Goal: Transaction & Acquisition: Book appointment/travel/reservation

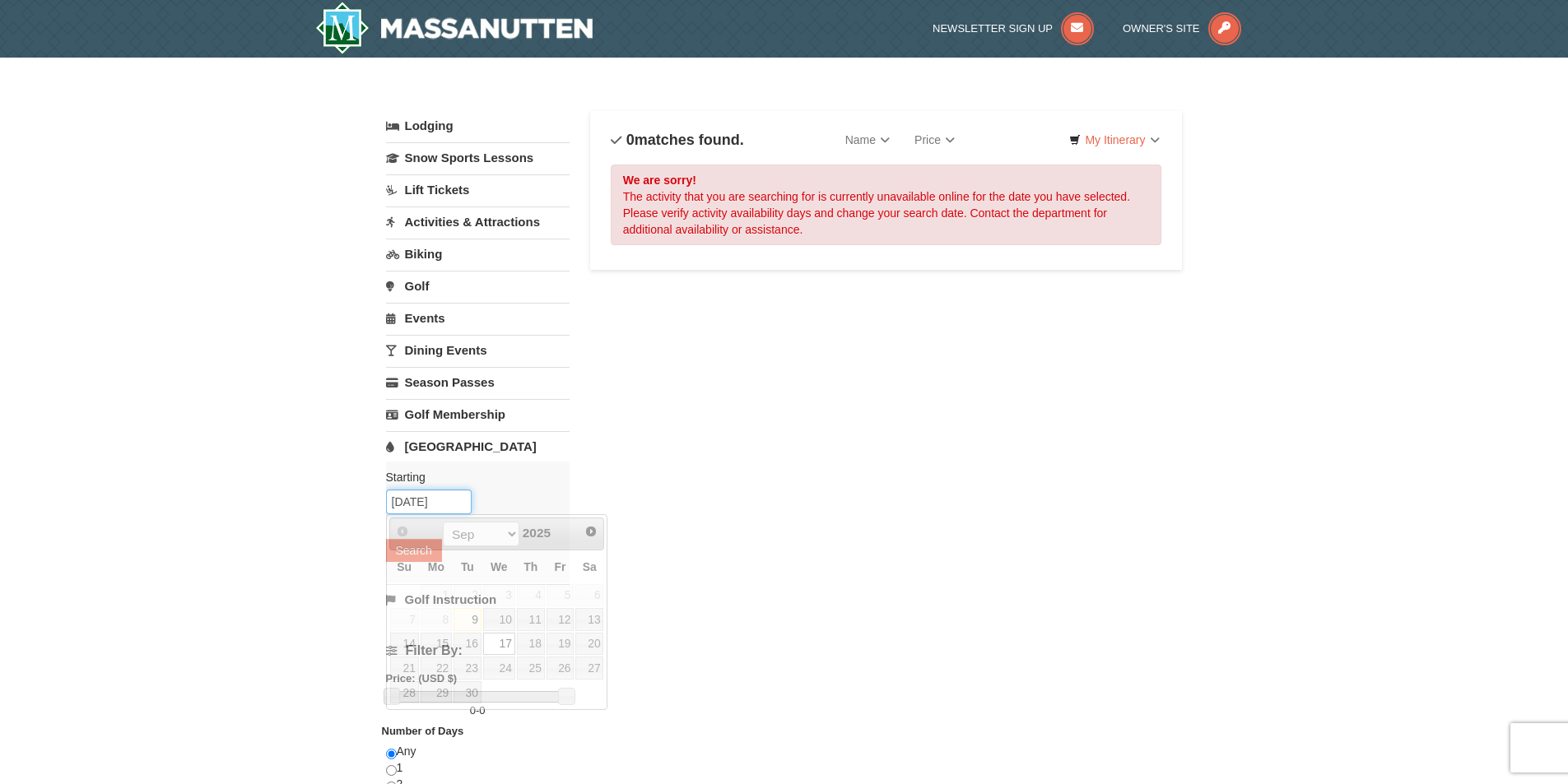
click at [428, 503] on input "09/17/2025" at bounding box center [428, 501] width 86 height 25
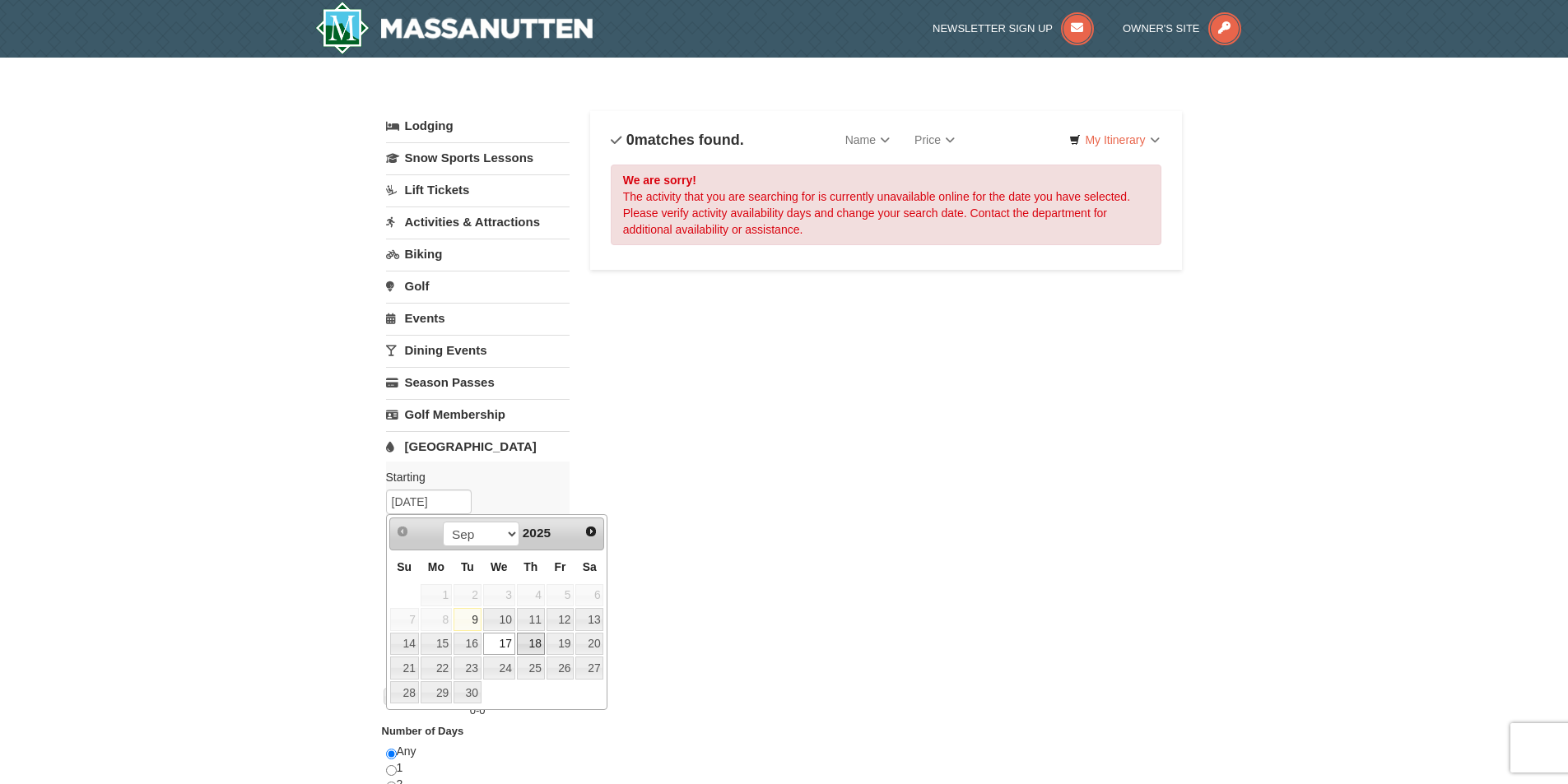
click at [538, 645] on link "18" at bounding box center [530, 643] width 28 height 23
type input "09/18/2025"
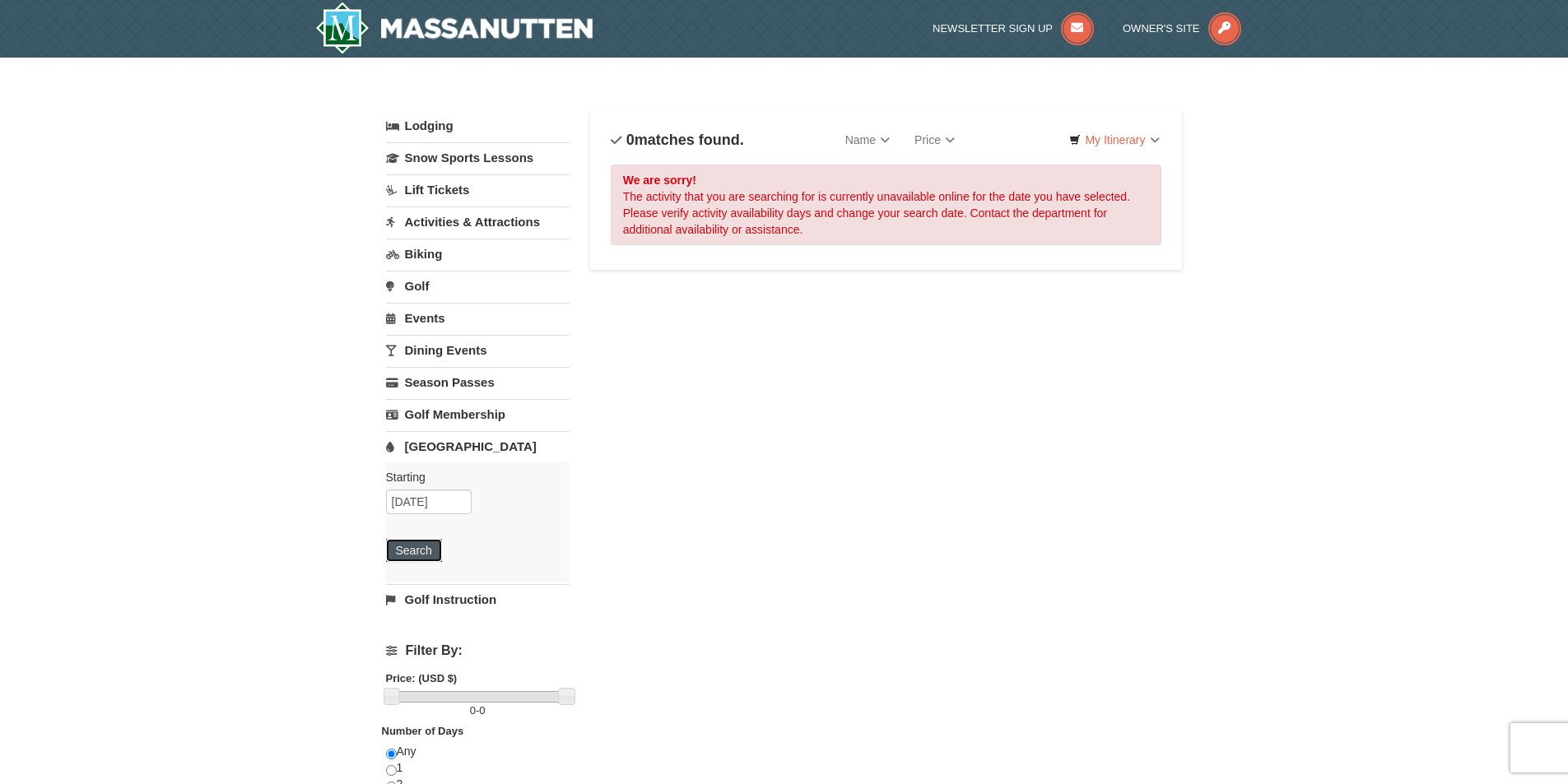
click at [420, 553] on button "Search" at bounding box center [414, 550] width 56 height 23
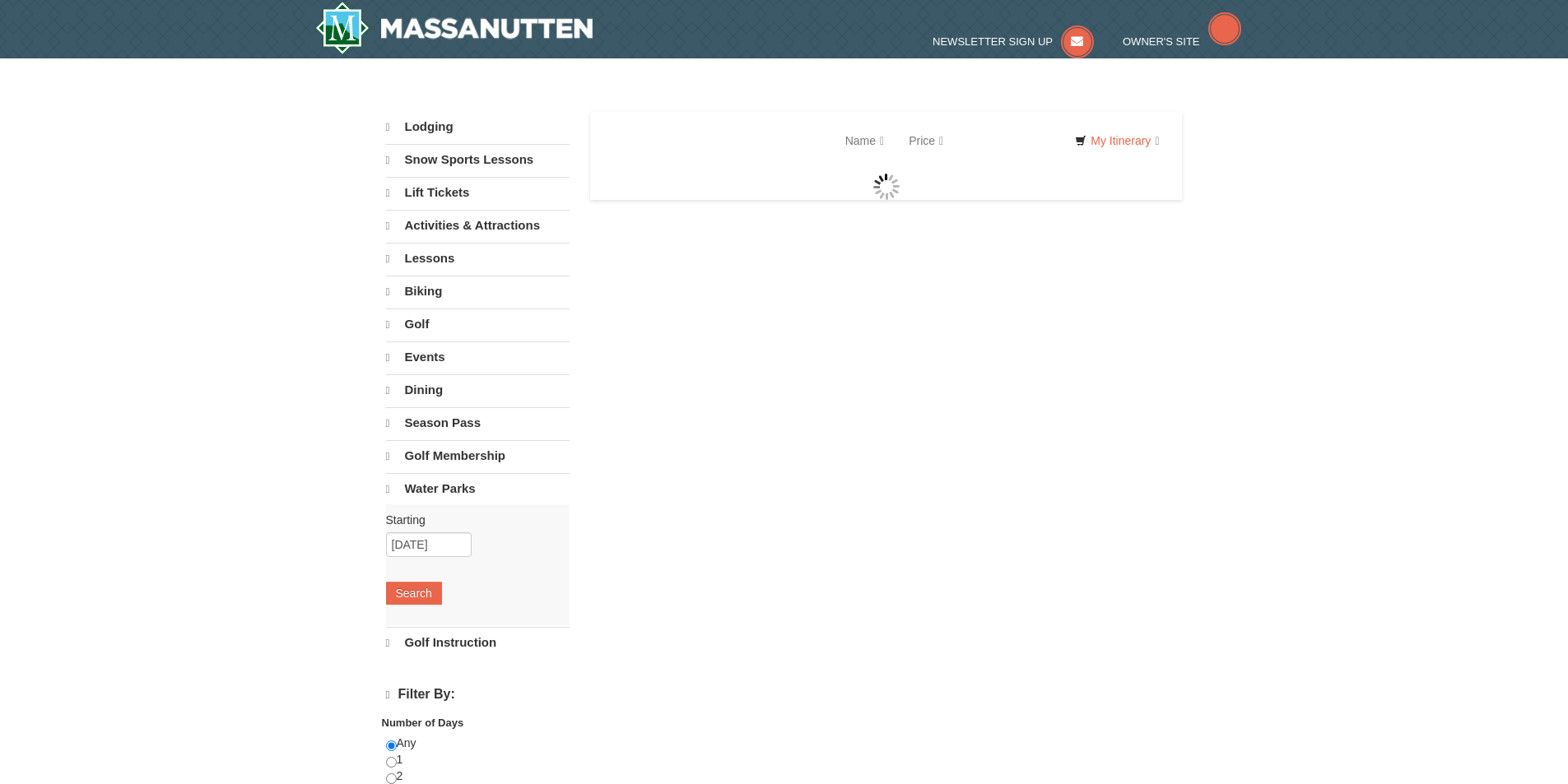
select select "9"
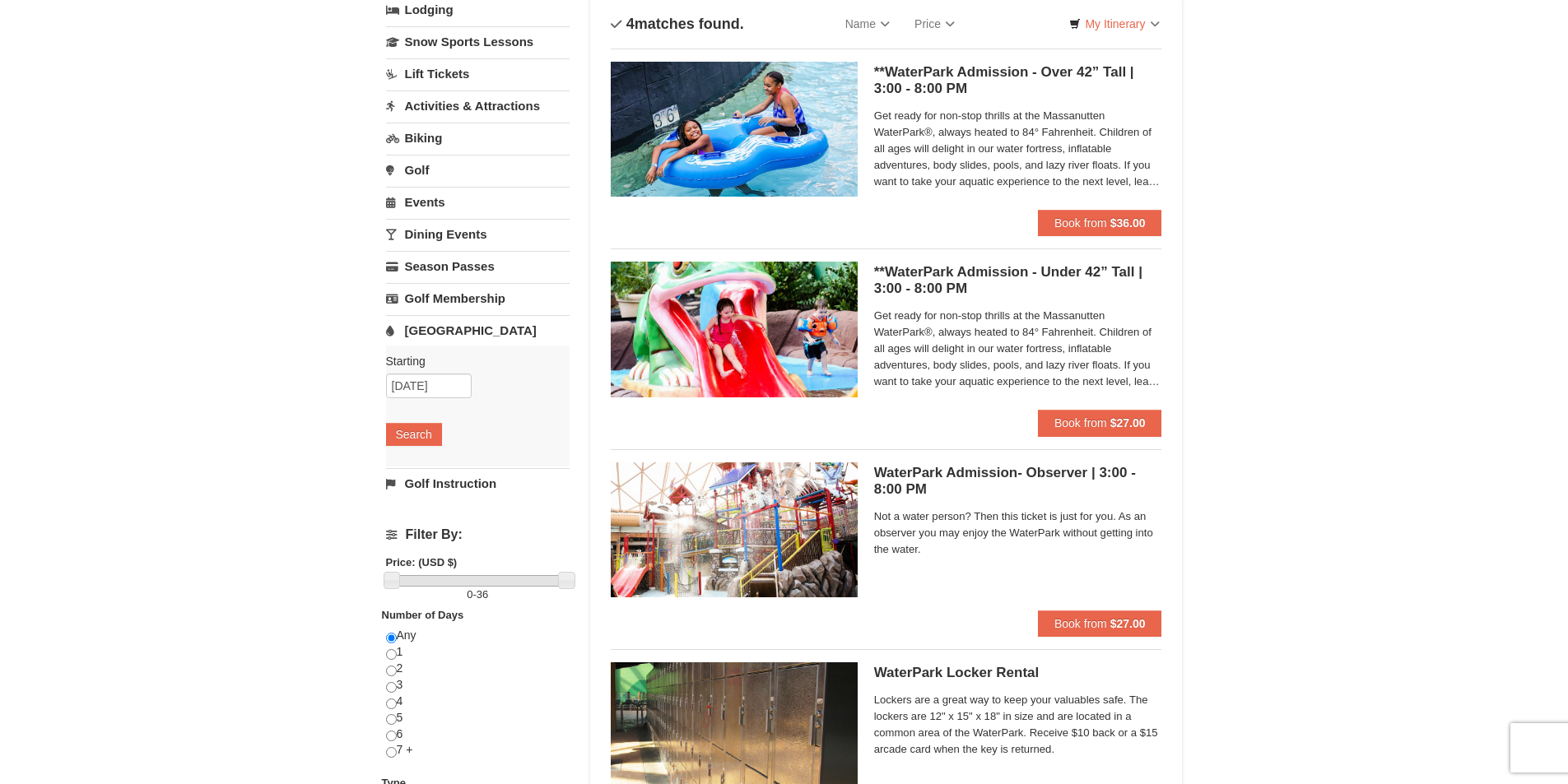
scroll to position [82, 0]
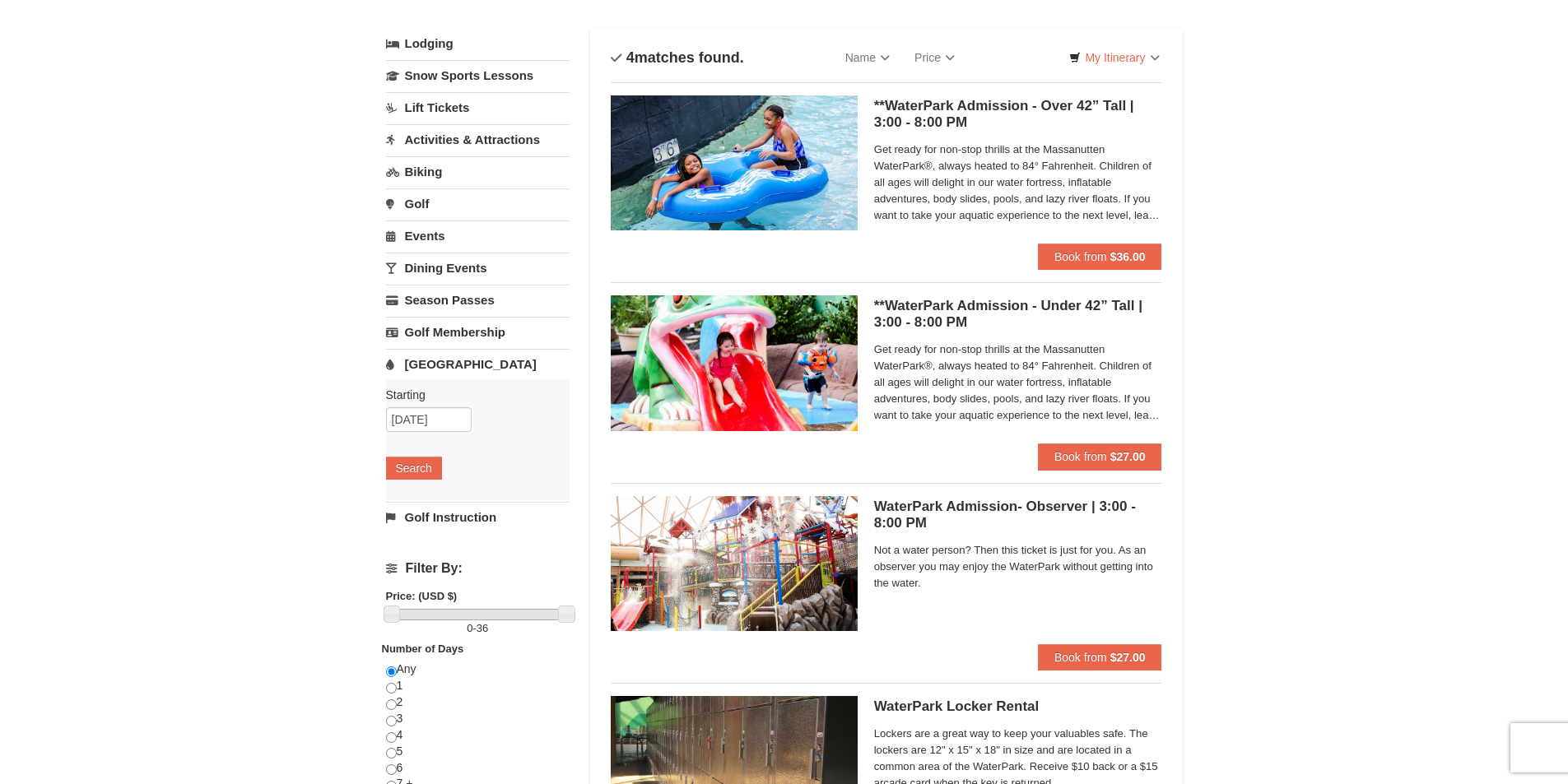
click at [418, 367] on link "[GEOGRAPHIC_DATA]" at bounding box center [478, 364] width 184 height 30
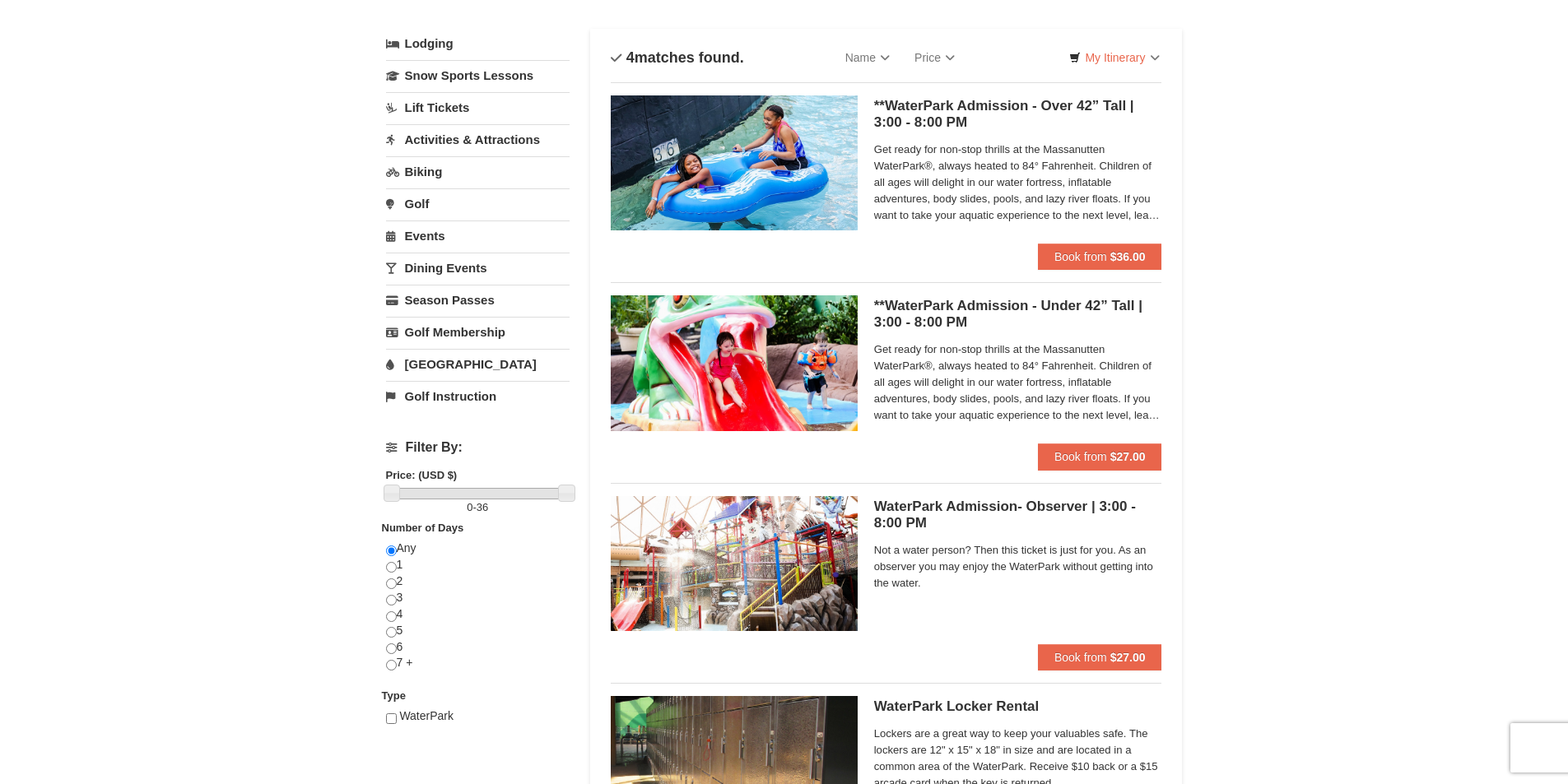
click at [418, 367] on link "[GEOGRAPHIC_DATA]" at bounding box center [478, 364] width 184 height 30
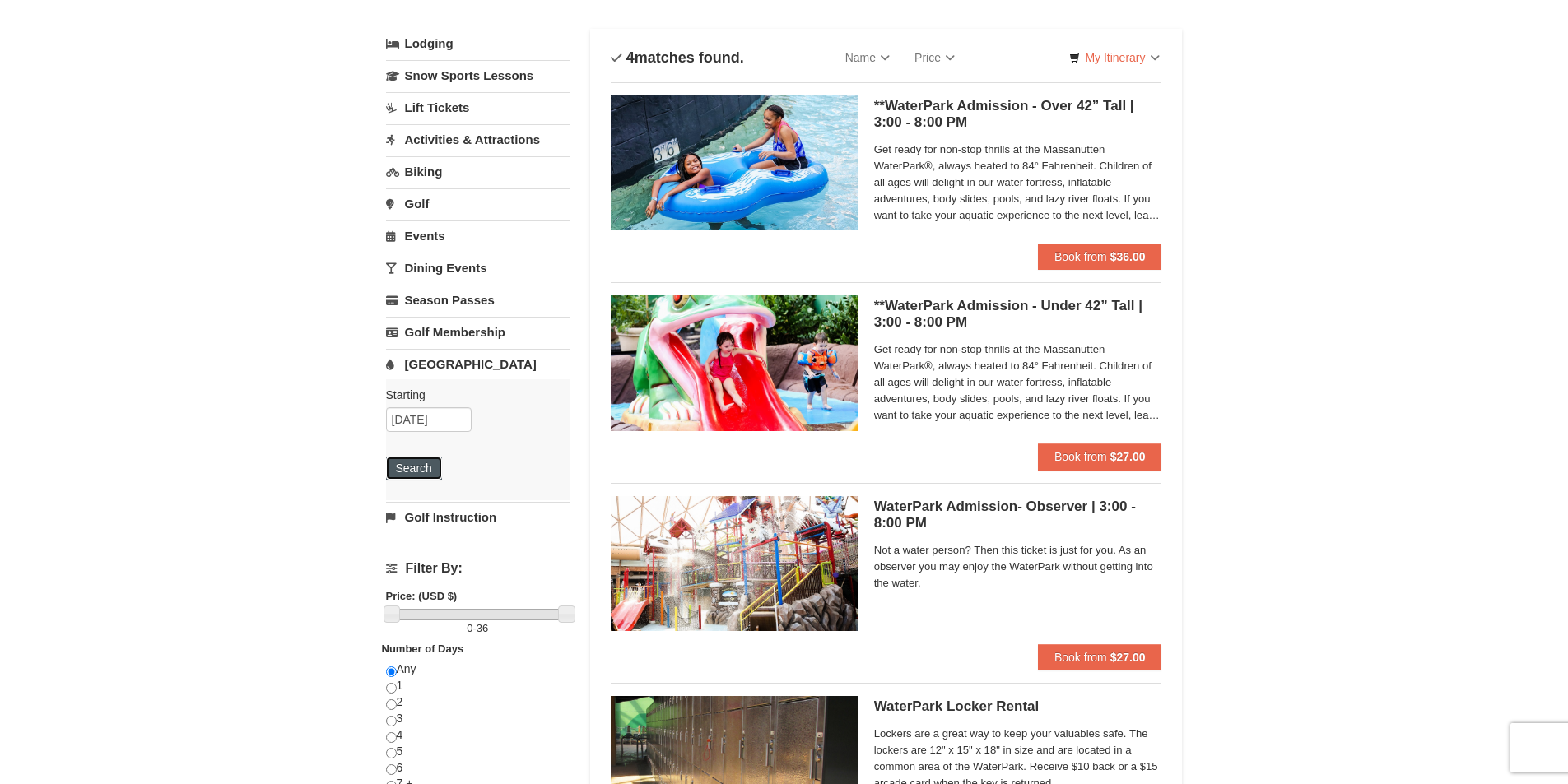
click at [415, 468] on button "Search" at bounding box center [414, 467] width 56 height 23
click at [820, 203] on img at bounding box center [734, 163] width 247 height 135
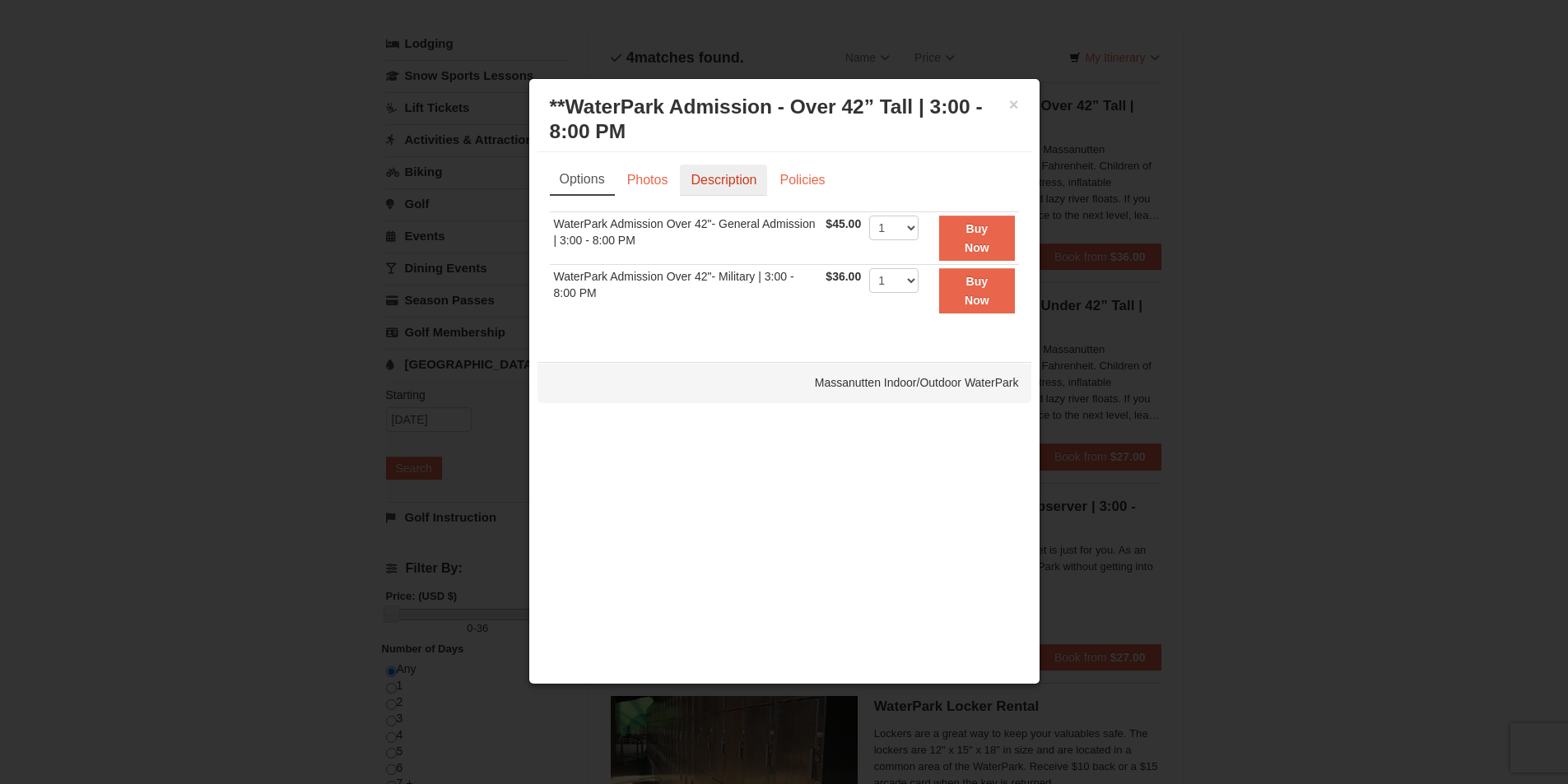
click at [729, 185] on link "Description" at bounding box center [723, 179] width 87 height 31
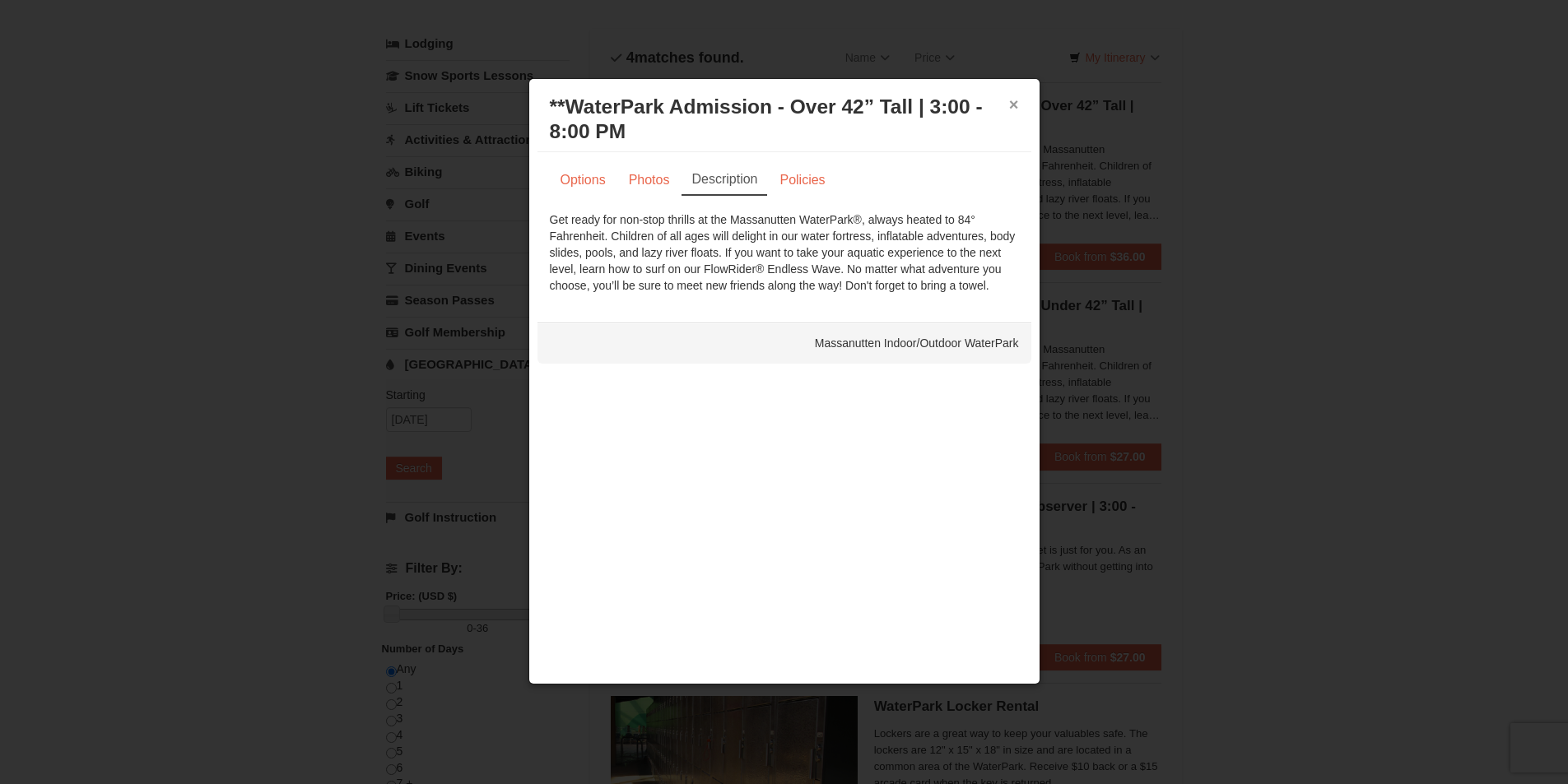
click at [1014, 106] on button "×" at bounding box center [1014, 104] width 10 height 16
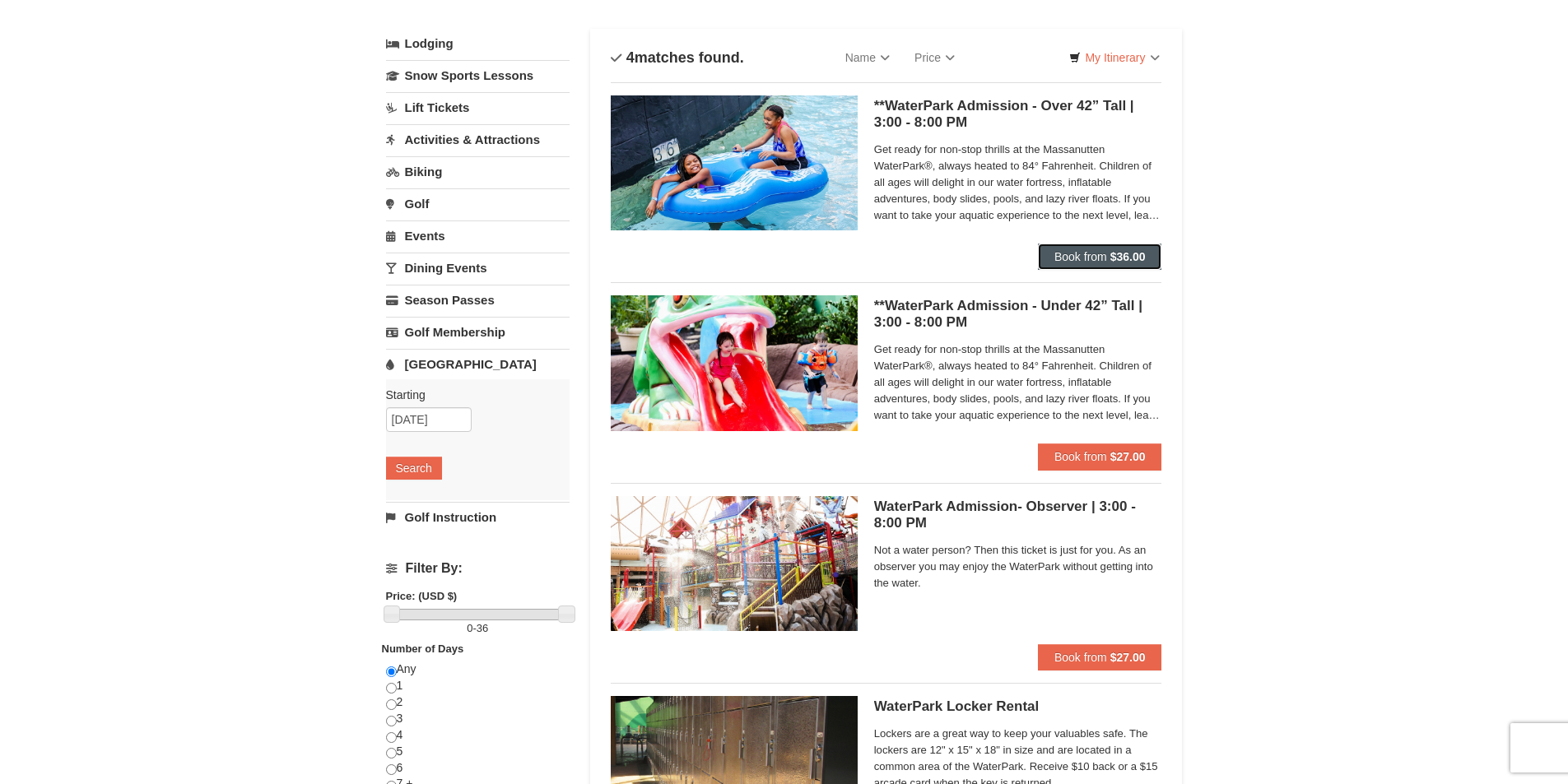
click at [1073, 259] on span "Book from" at bounding box center [1080, 257] width 52 height 14
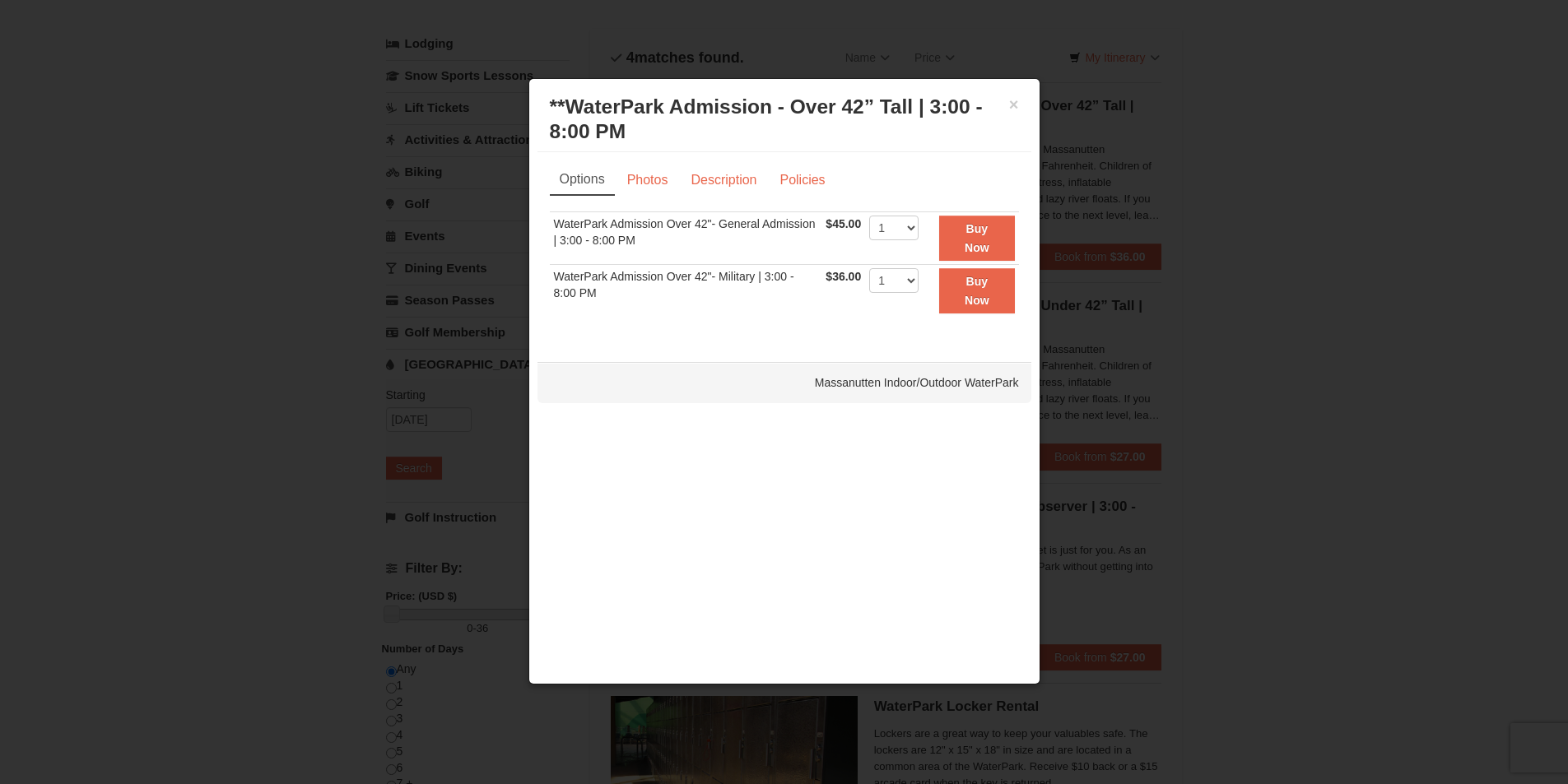
click at [1162, 293] on div at bounding box center [784, 392] width 1568 height 784
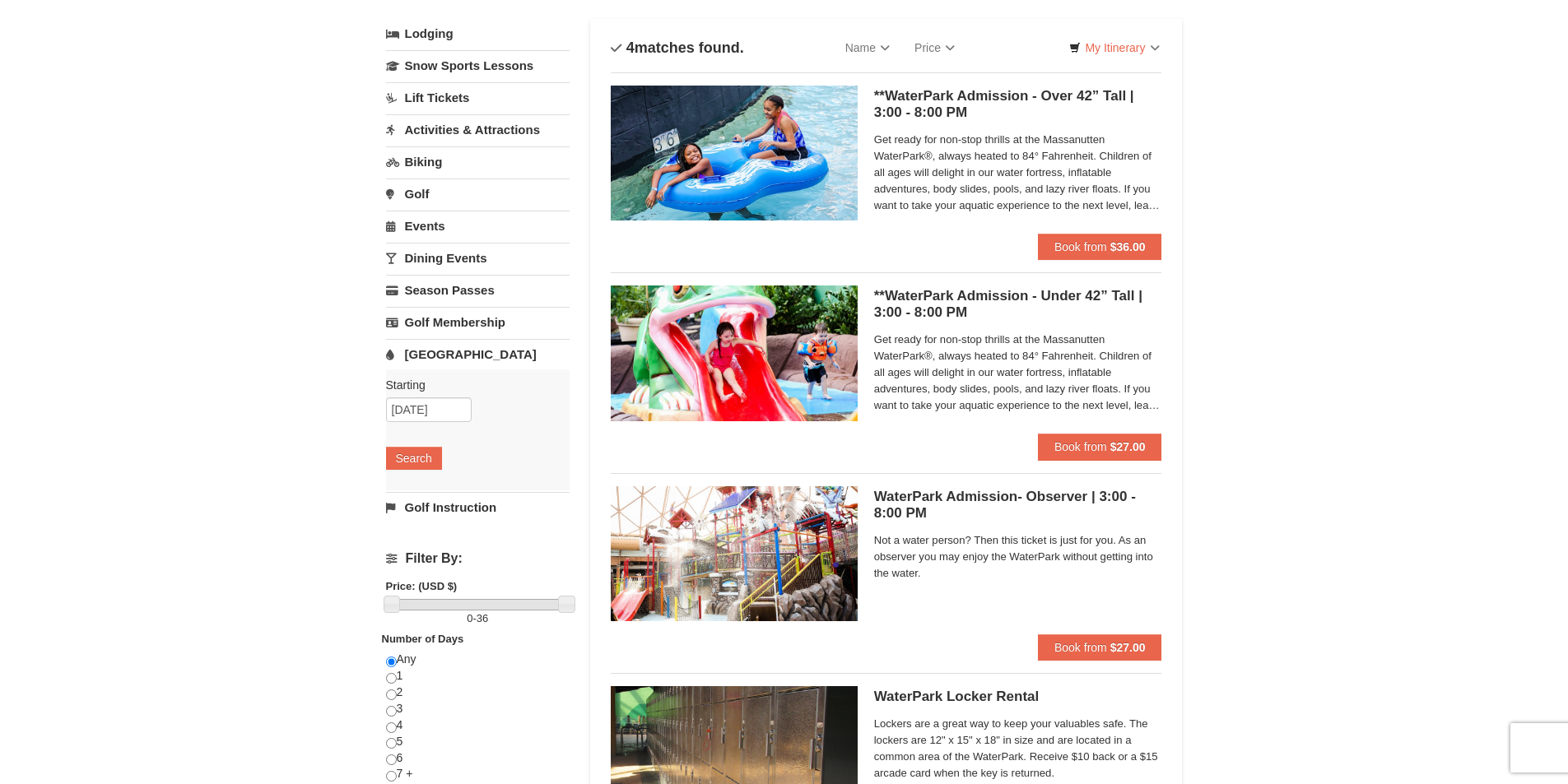
scroll to position [0, 0]
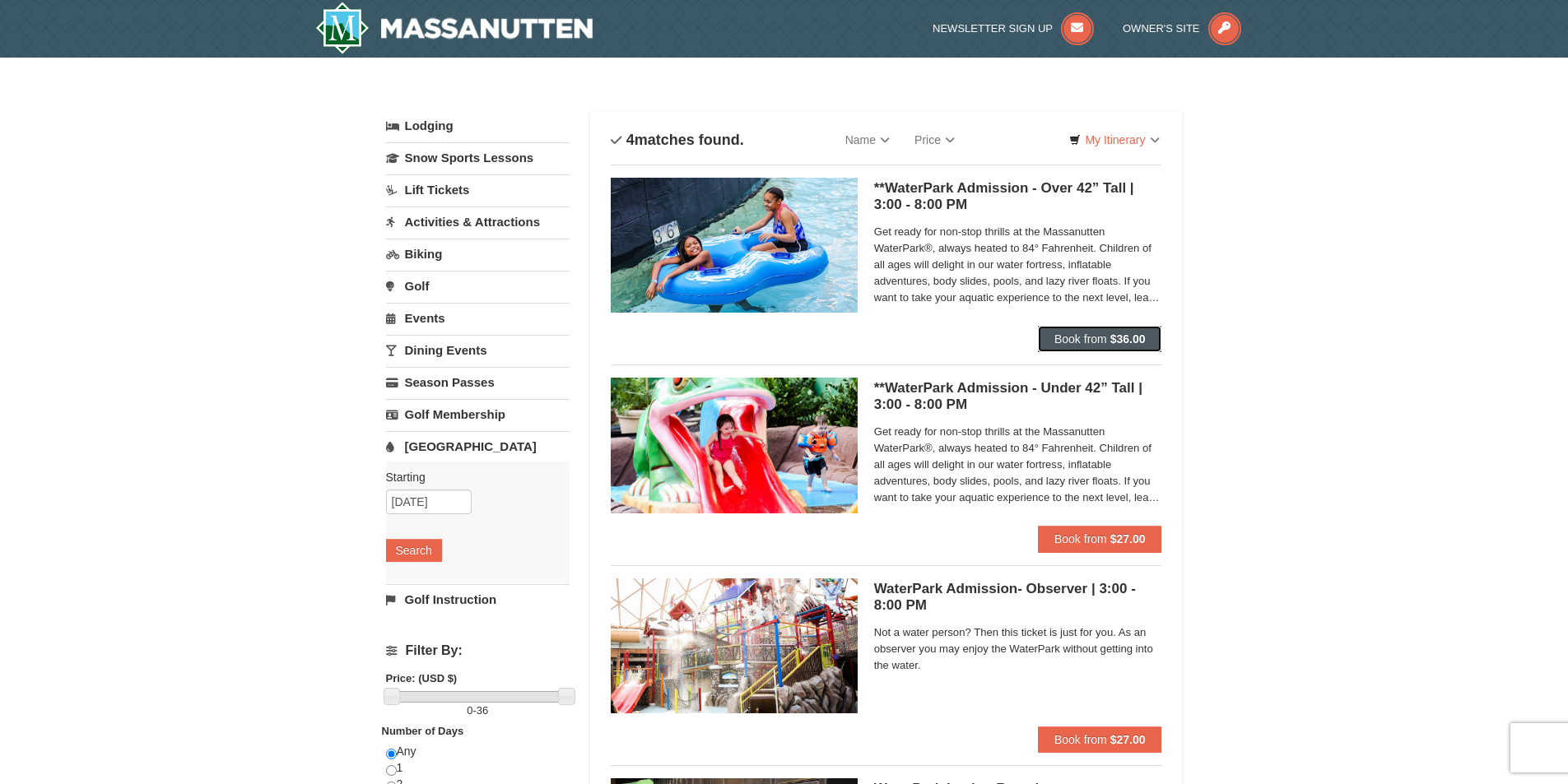
click at [1117, 343] on strong "$36.00" at bounding box center [1128, 340] width 36 height 14
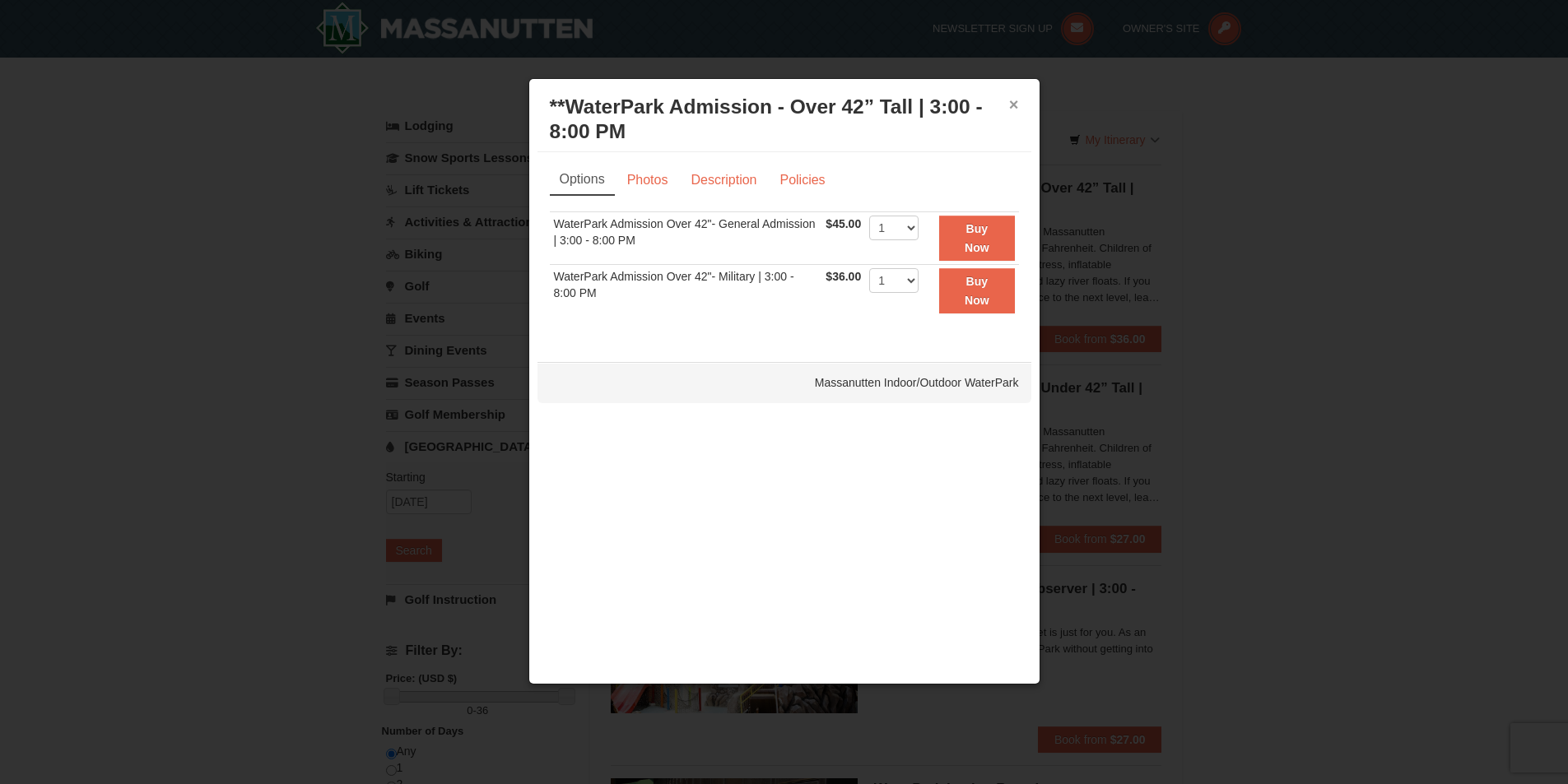
click at [1013, 102] on button "×" at bounding box center [1014, 104] width 10 height 16
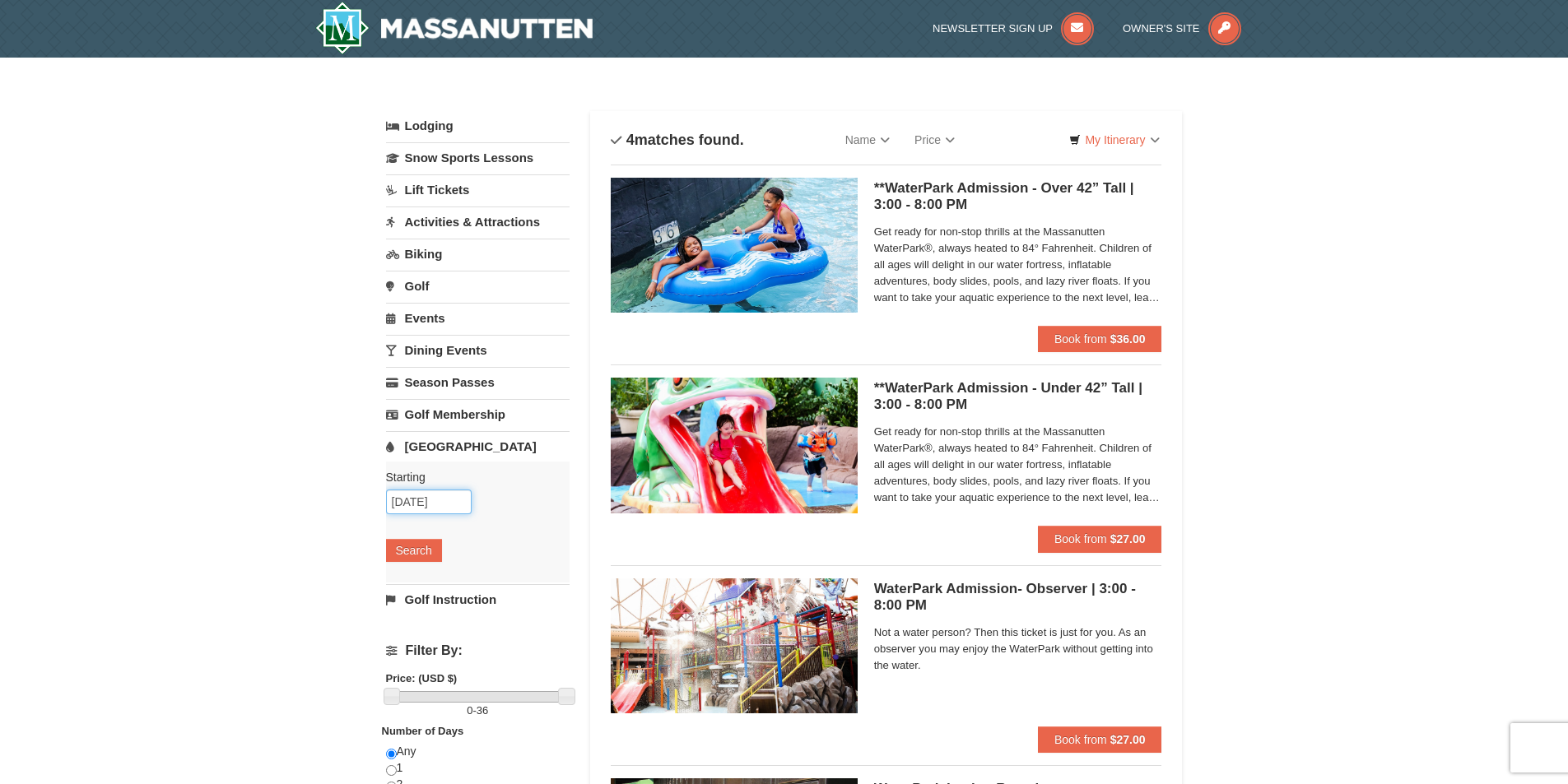
click at [402, 503] on input "09/18/2025" at bounding box center [428, 501] width 86 height 25
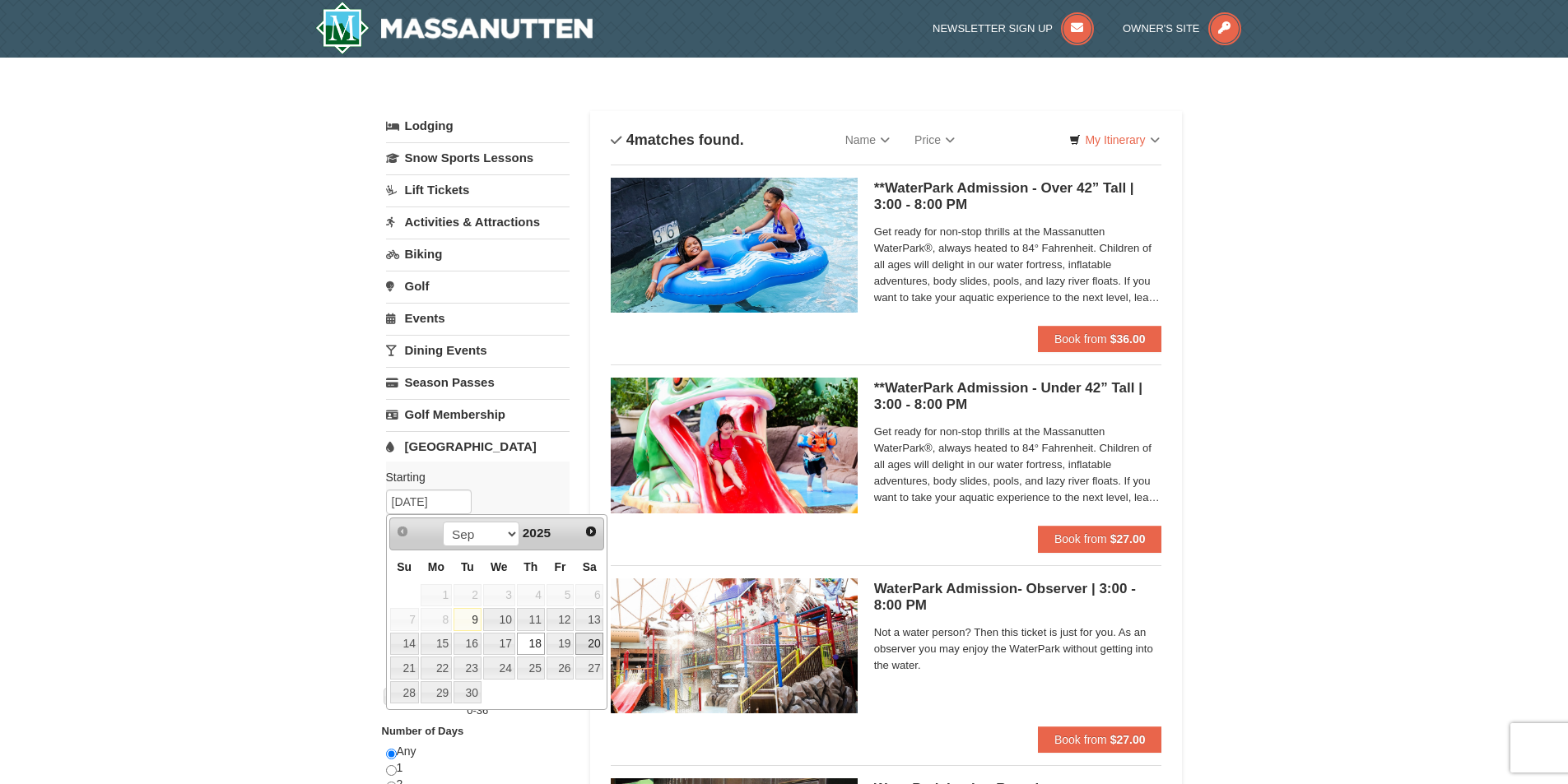
click at [586, 645] on link "20" at bounding box center [588, 643] width 28 height 23
type input "09/20/2025"
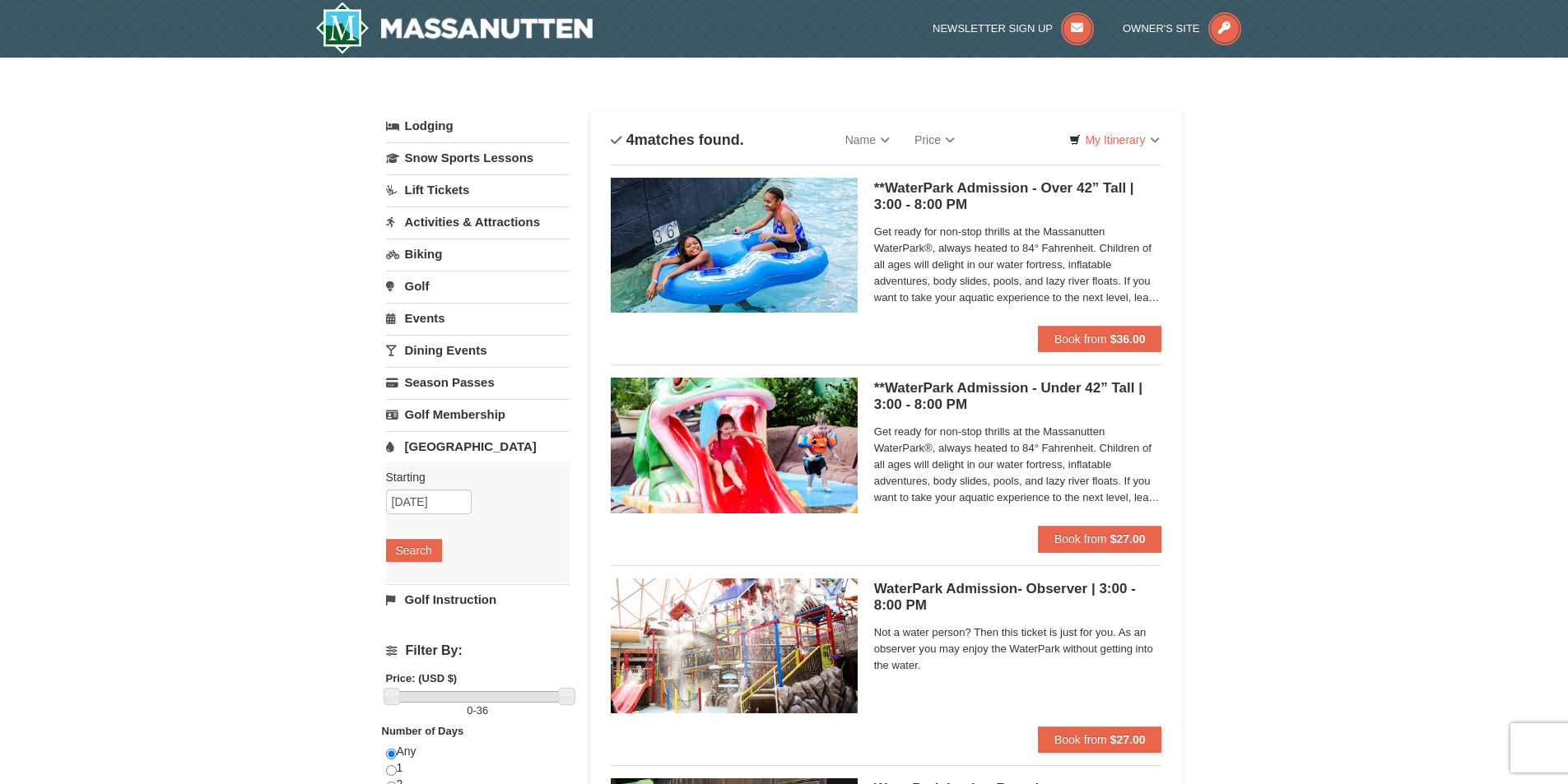
click at [407, 562] on div "Starting Please format dates MM/DD/YYYY Please format dates MM/DD/YYYY 09/20/20…" at bounding box center [478, 522] width 184 height 121
click at [415, 549] on button "Search" at bounding box center [414, 550] width 56 height 23
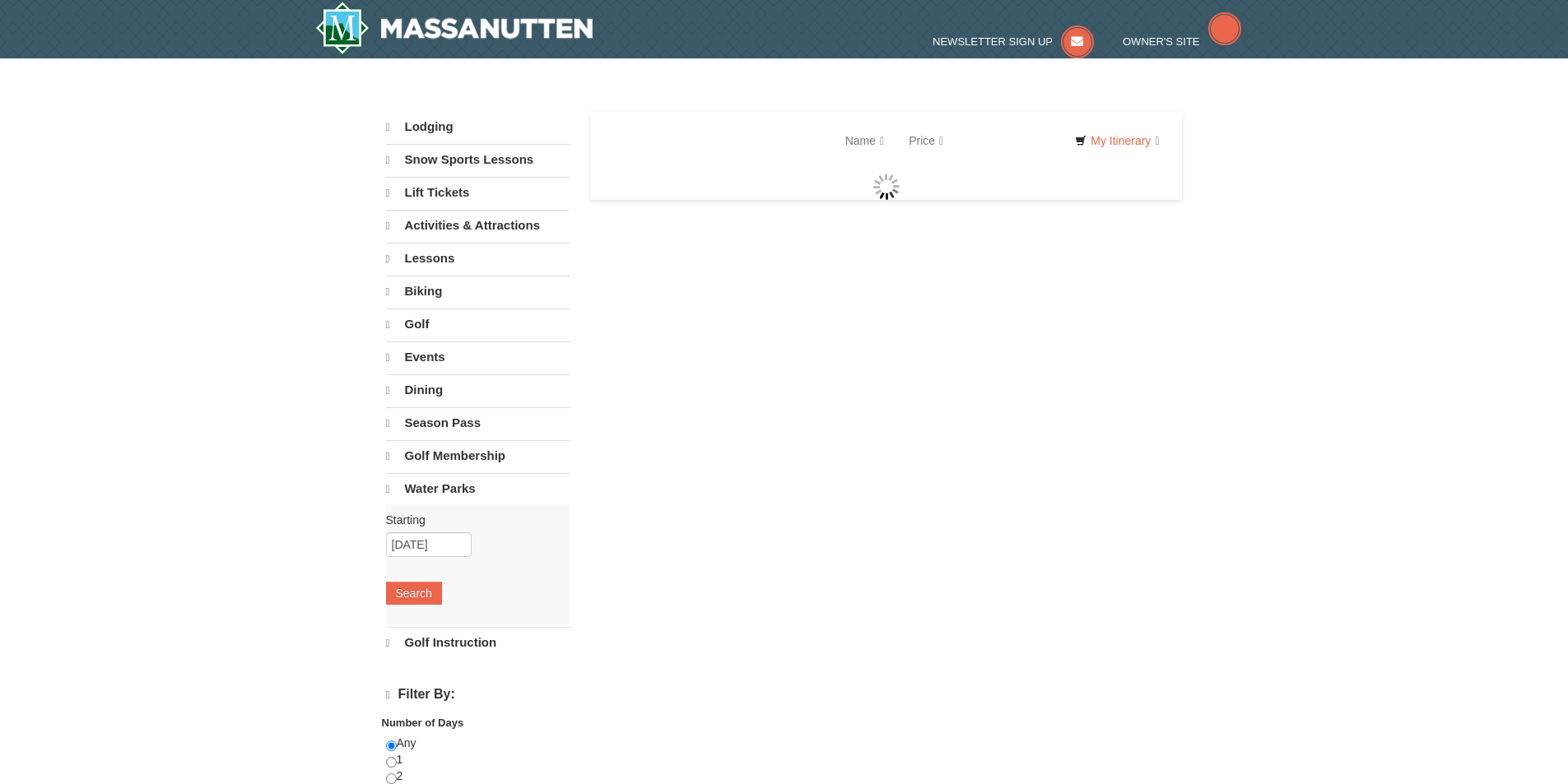
select select "9"
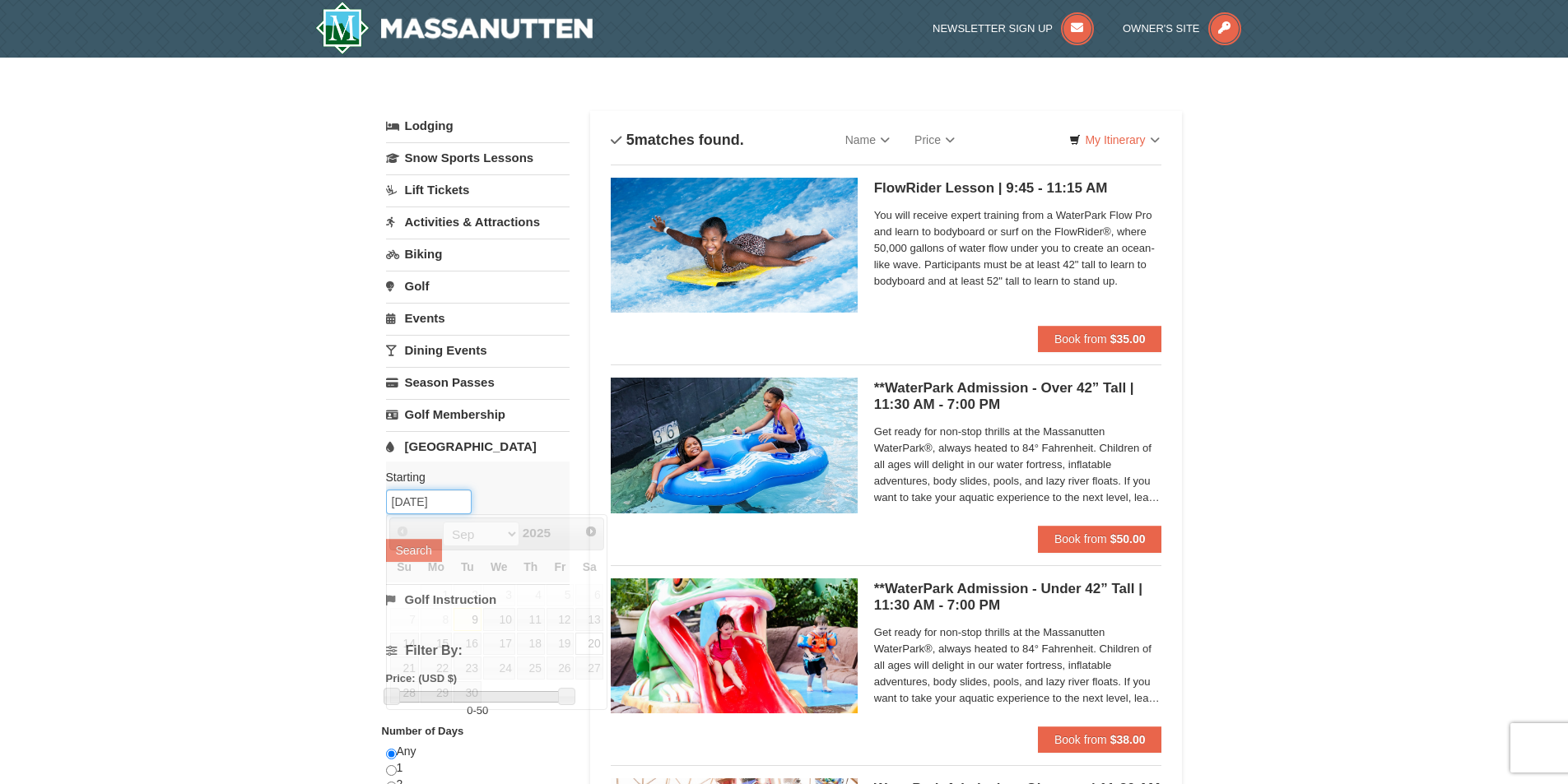
click at [436, 500] on input "[DATE]" at bounding box center [428, 501] width 86 height 25
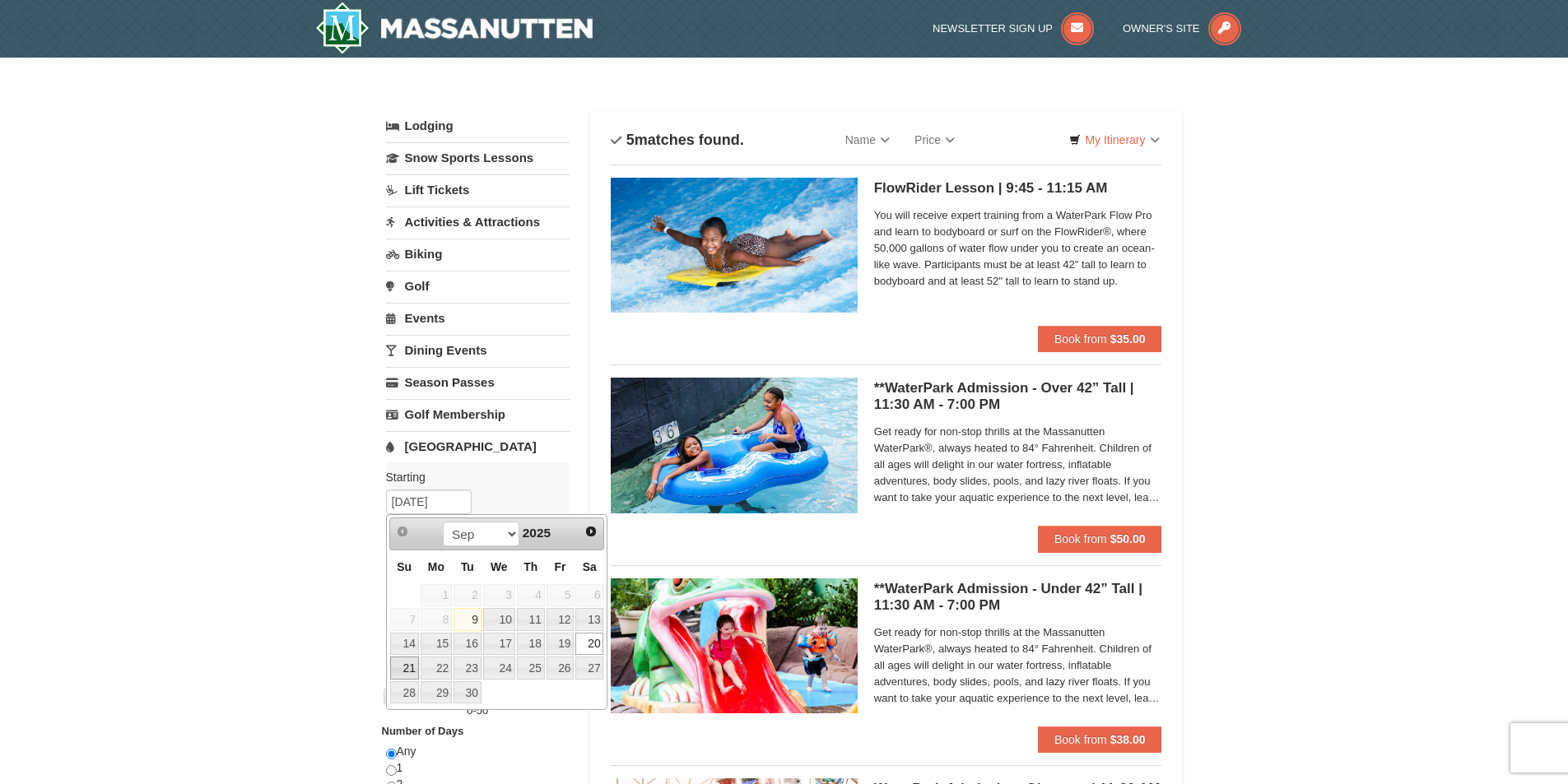
click at [412, 670] on link "21" at bounding box center [405, 668] width 29 height 23
type input "[DATE]"
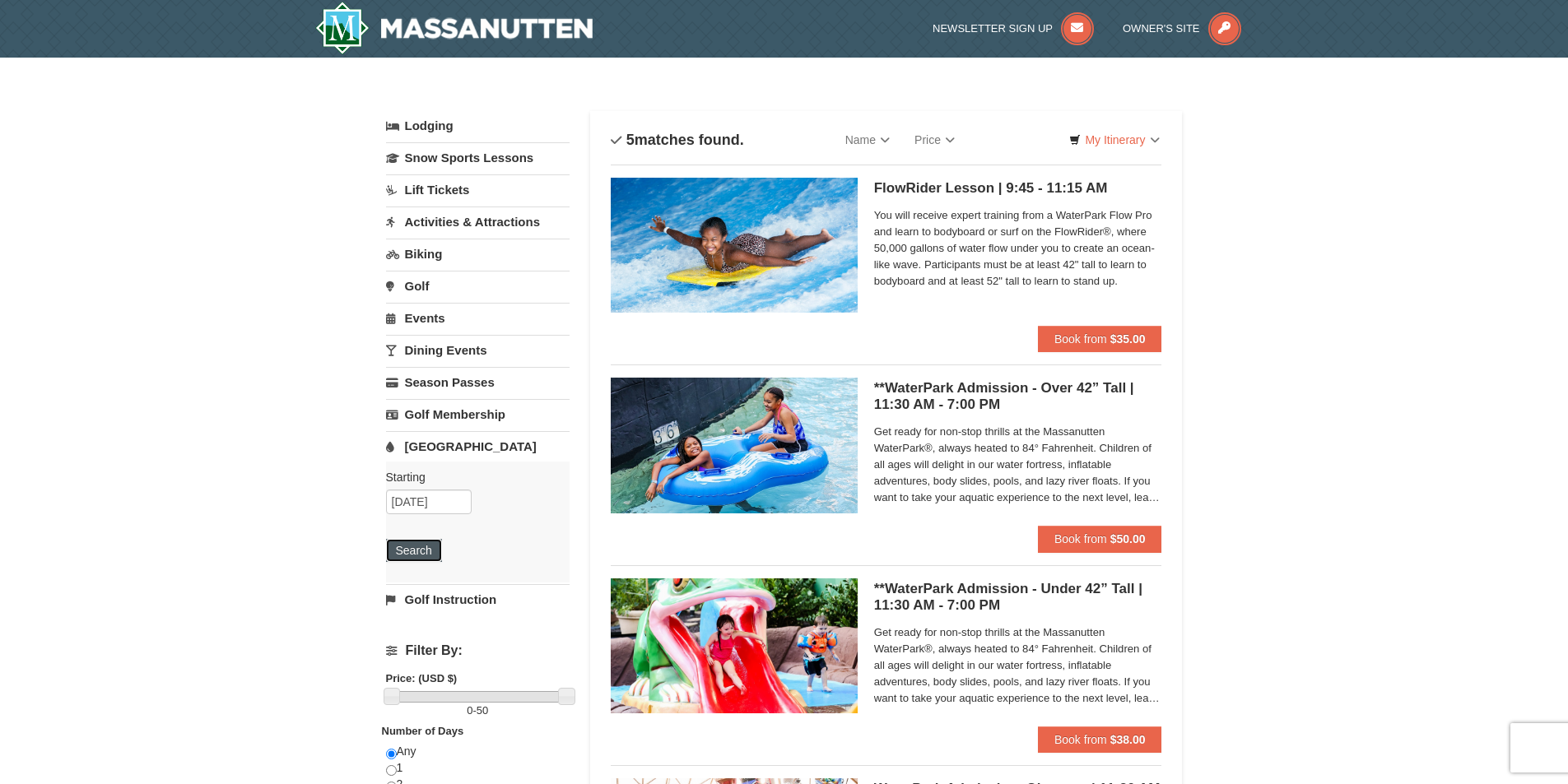
click at [422, 556] on button "Search" at bounding box center [414, 550] width 56 height 23
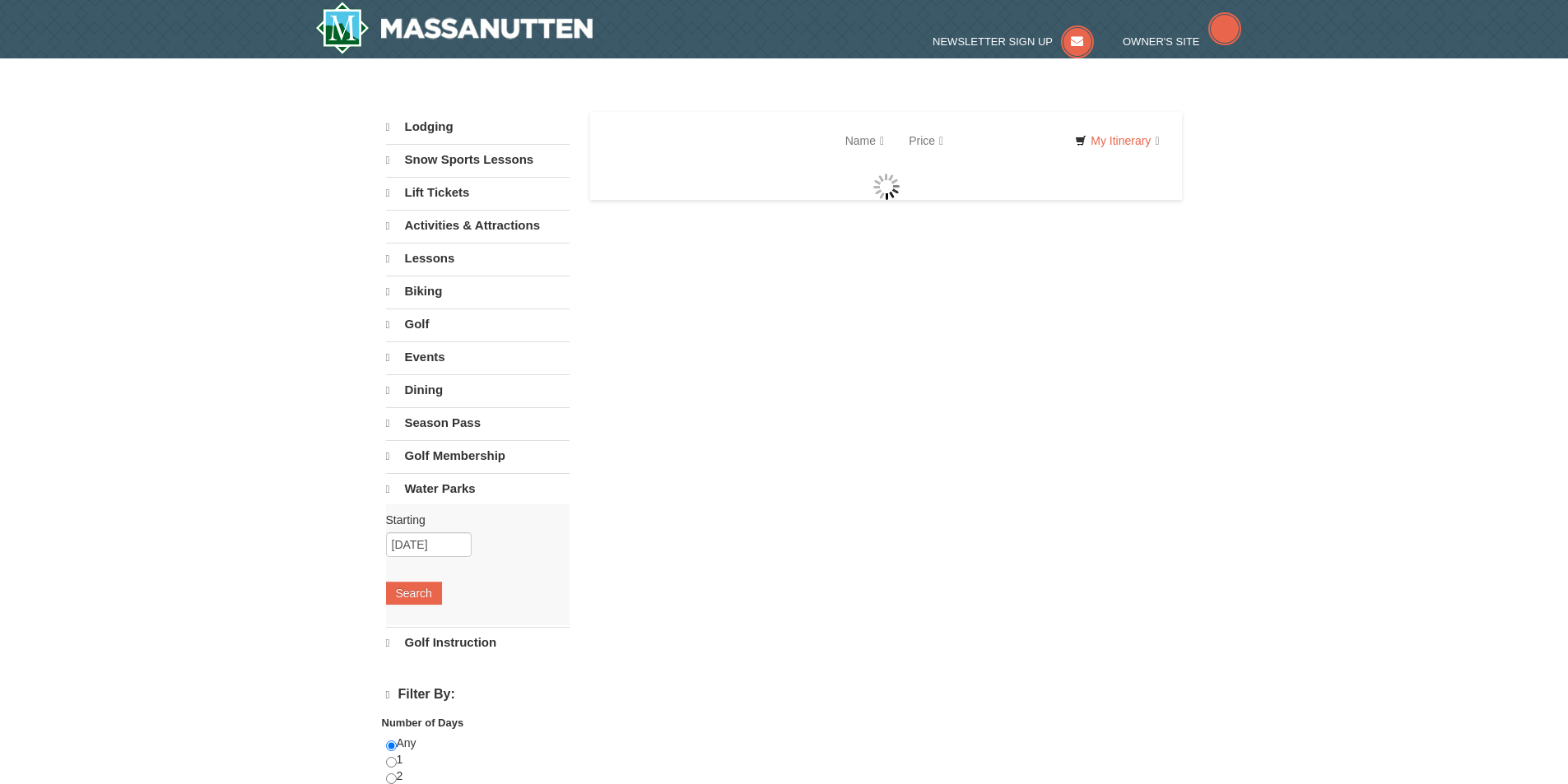
select select "9"
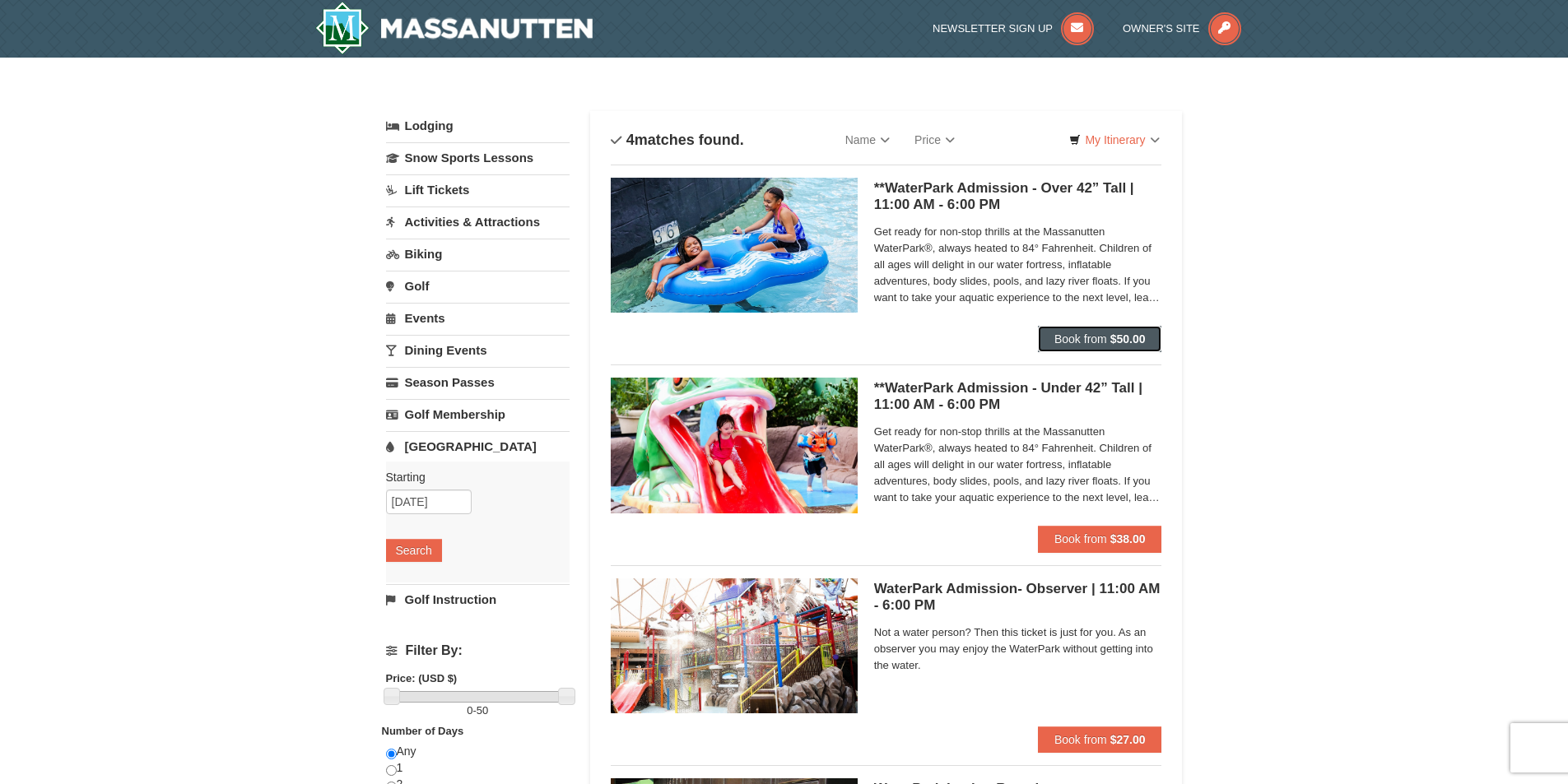
click at [1085, 336] on span "Book from" at bounding box center [1080, 340] width 52 height 14
click at [1107, 344] on button "Book from $50.00" at bounding box center [1100, 339] width 124 height 26
